Goal: Browse casually

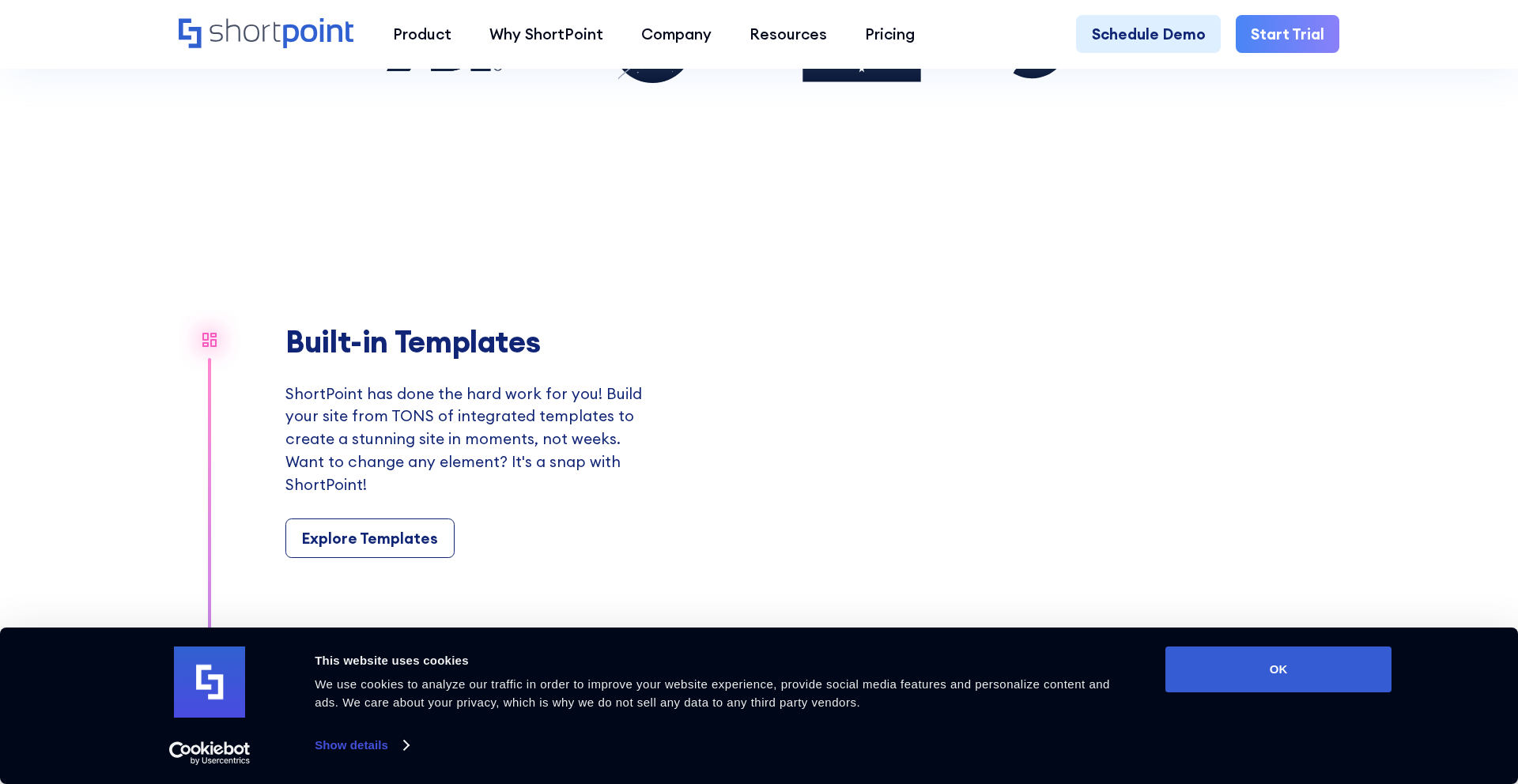
scroll to position [1620, 0]
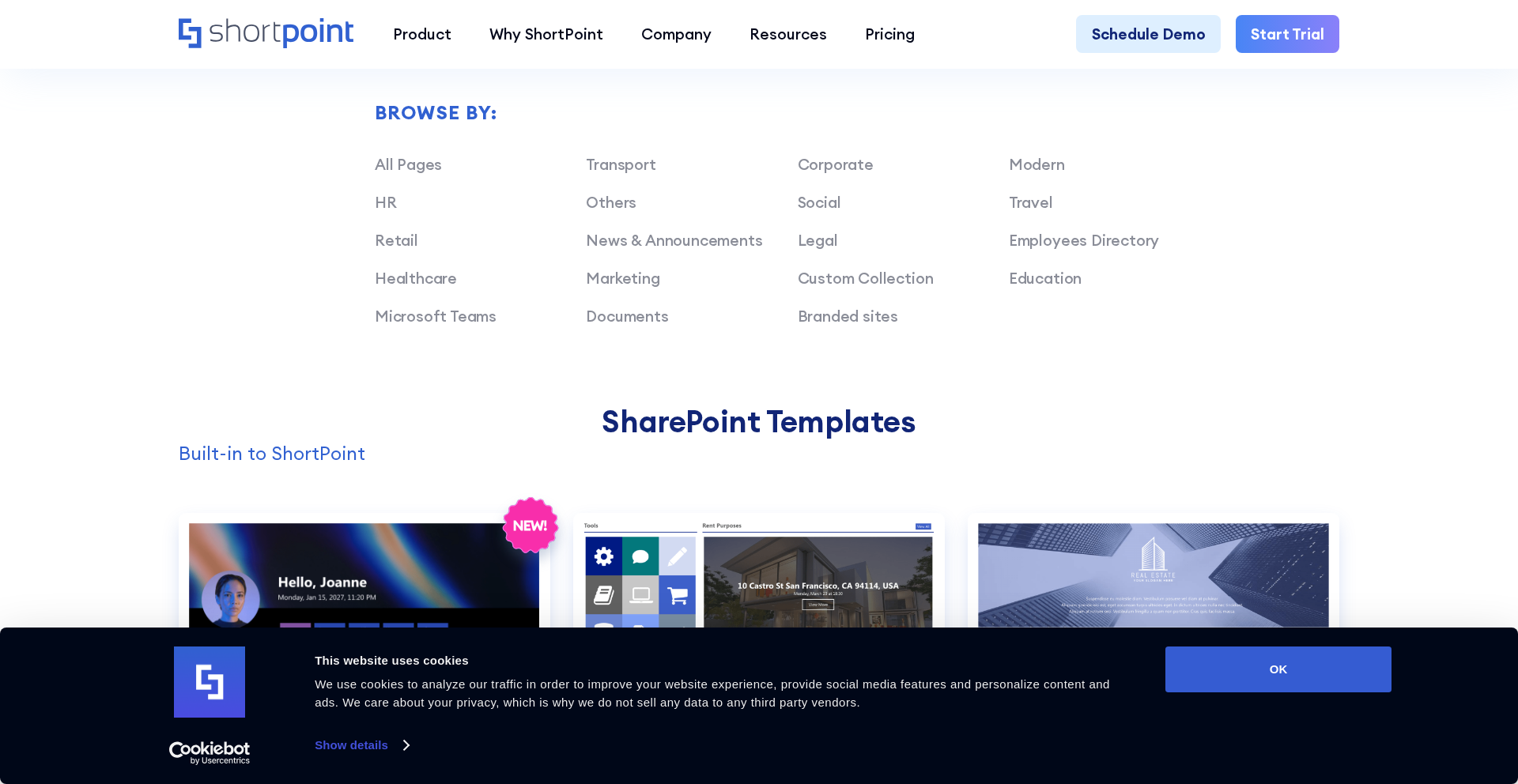
scroll to position [1368, 0]
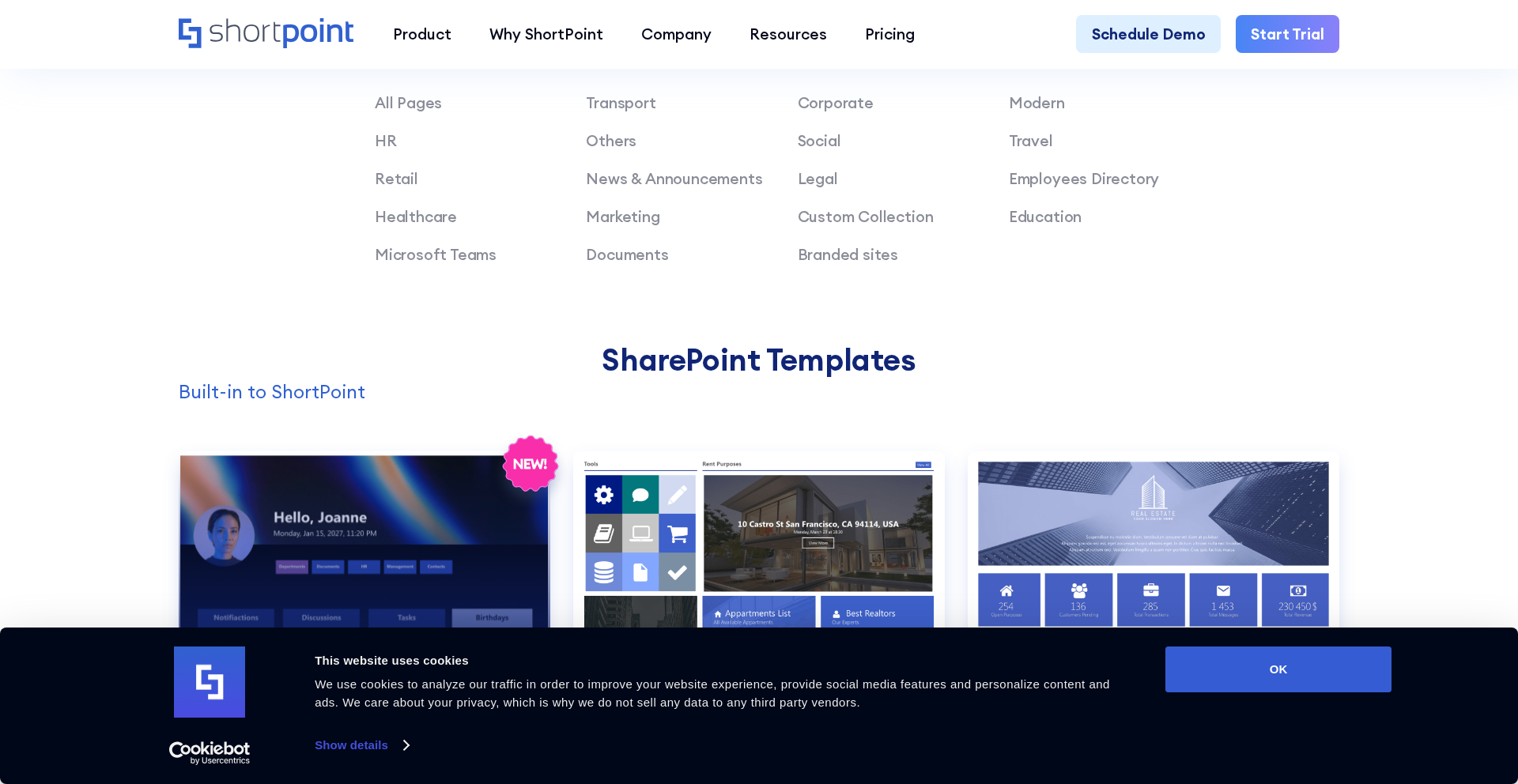
click at [312, 518] on div "Preview" at bounding box center [364, 584] width 372 height 265
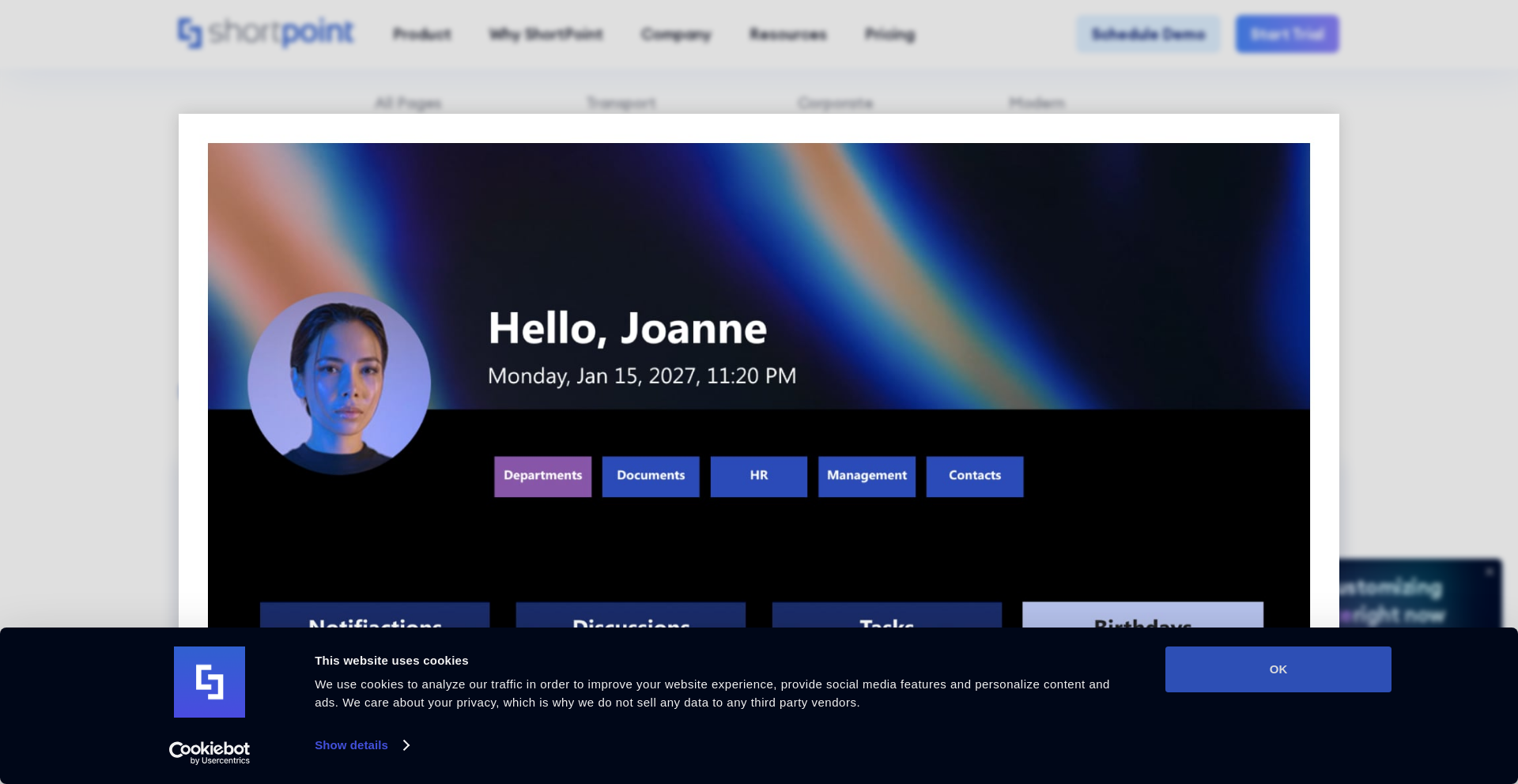
click at [1244, 676] on button "OK" at bounding box center [1278, 669] width 226 height 46
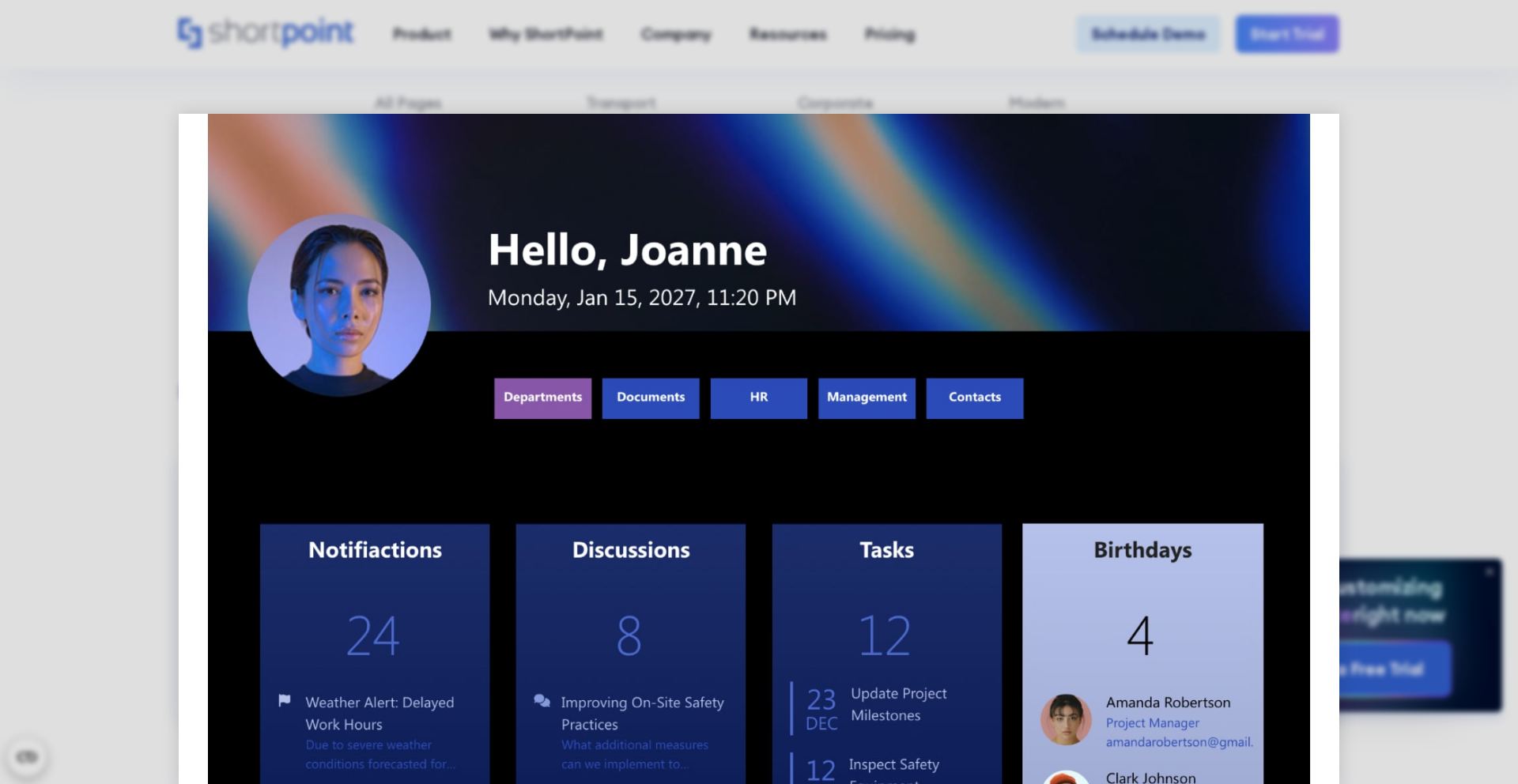
scroll to position [90, 0]
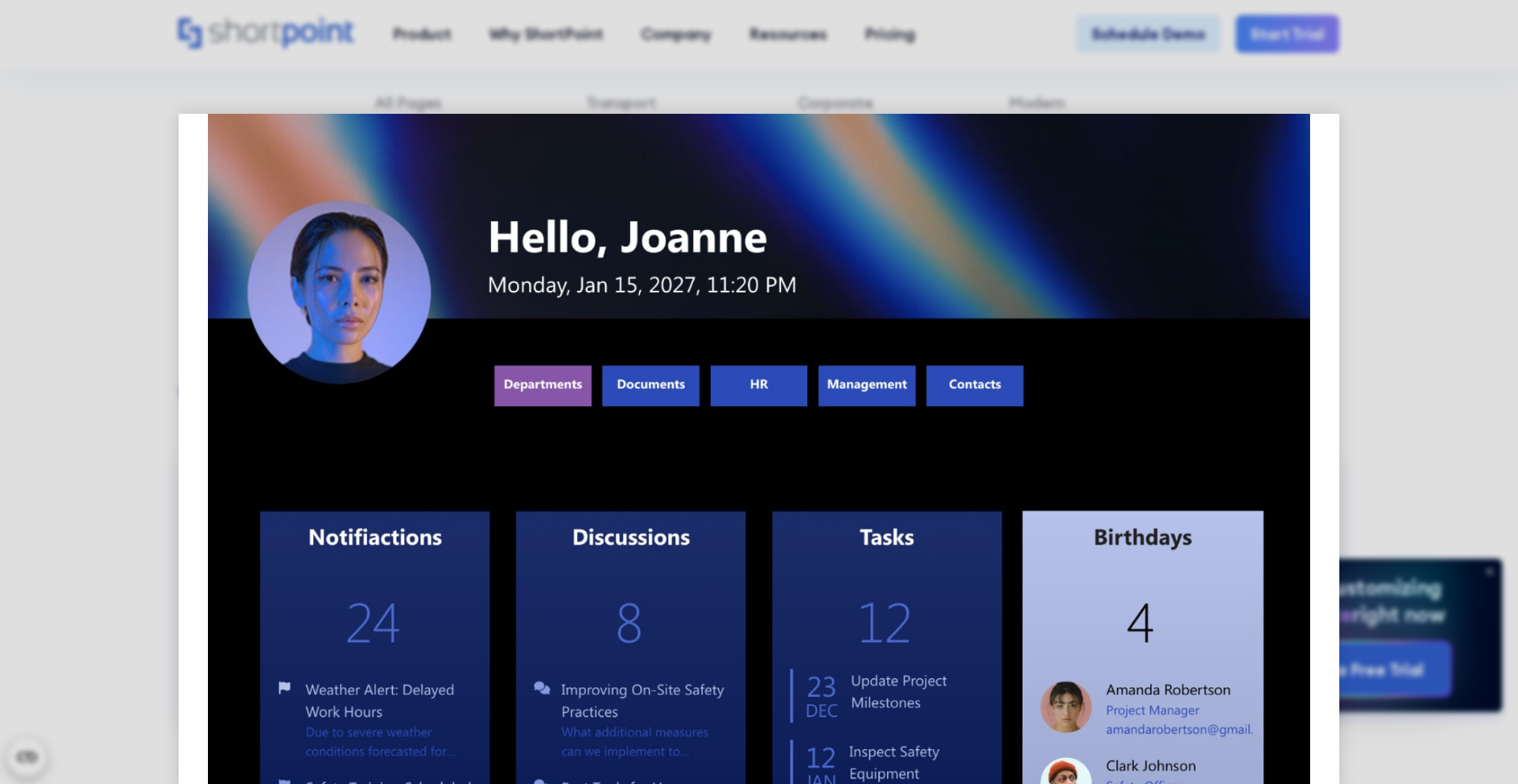
click at [1395, 326] on div at bounding box center [759, 392] width 1518 height 784
